Goal: Browse casually: Explore the website without a specific task or goal

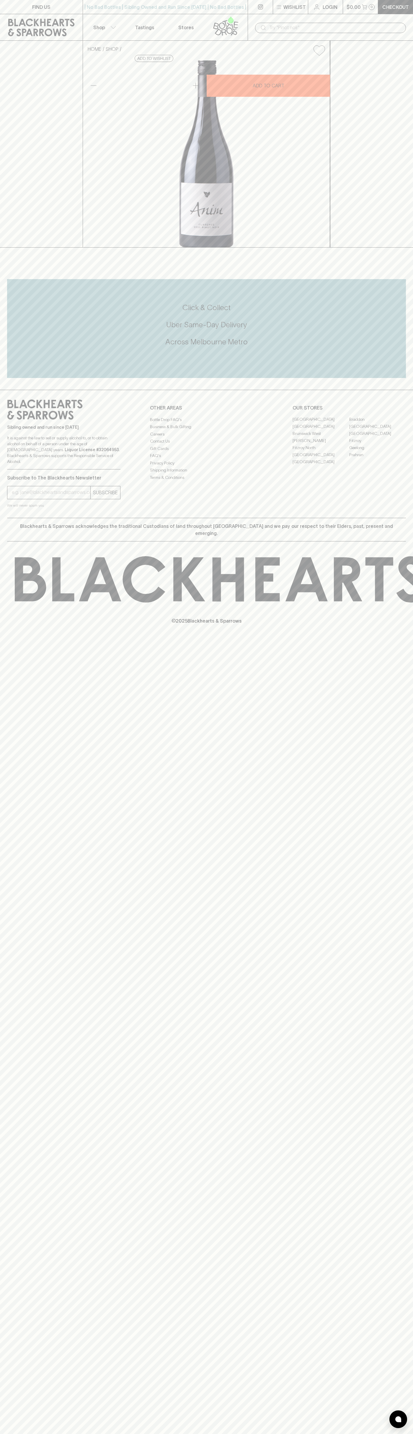
click at [258, 6] on icon at bounding box center [260, 6] width 5 height 5
click at [409, 1095] on div "FIND US | No Bad Bottles | Sibling Owned and Run Since 2006 | No Bad Bottles | …" at bounding box center [206, 717] width 413 height 1434
click at [65, 1433] on html "FIND US | No Bad Bottles | Sibling Owned and Run Since 2006 | No Bad Bottles | …" at bounding box center [206, 717] width 413 height 1434
click at [11, 469] on div "Sibling owned and run since 2006 It is against the law to sell or supply alcoho…" at bounding box center [63, 434] width 113 height 70
